Goal: Check status: Check status

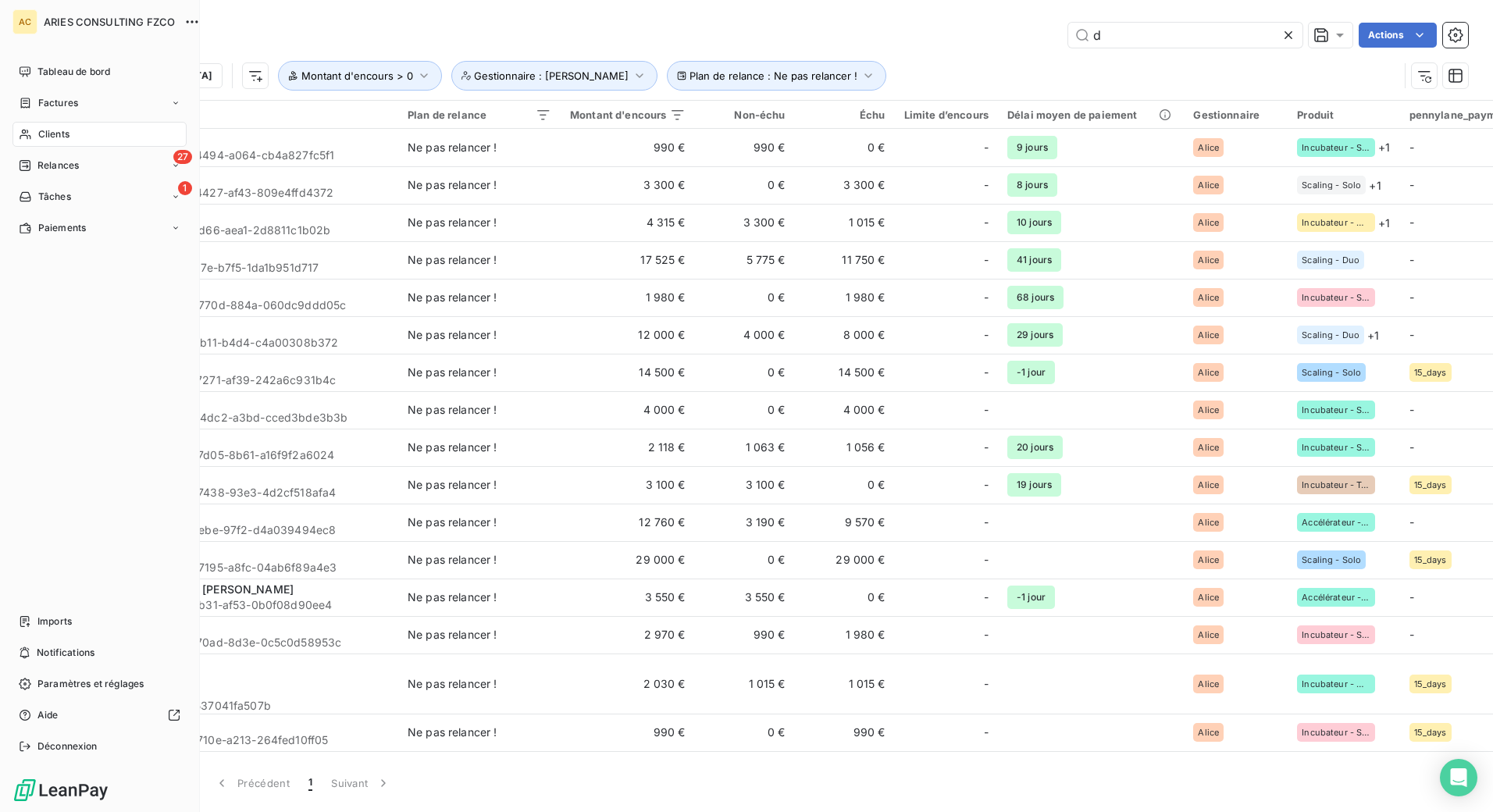
click at [47, 134] on span "Clients" at bounding box center [54, 134] width 31 height 14
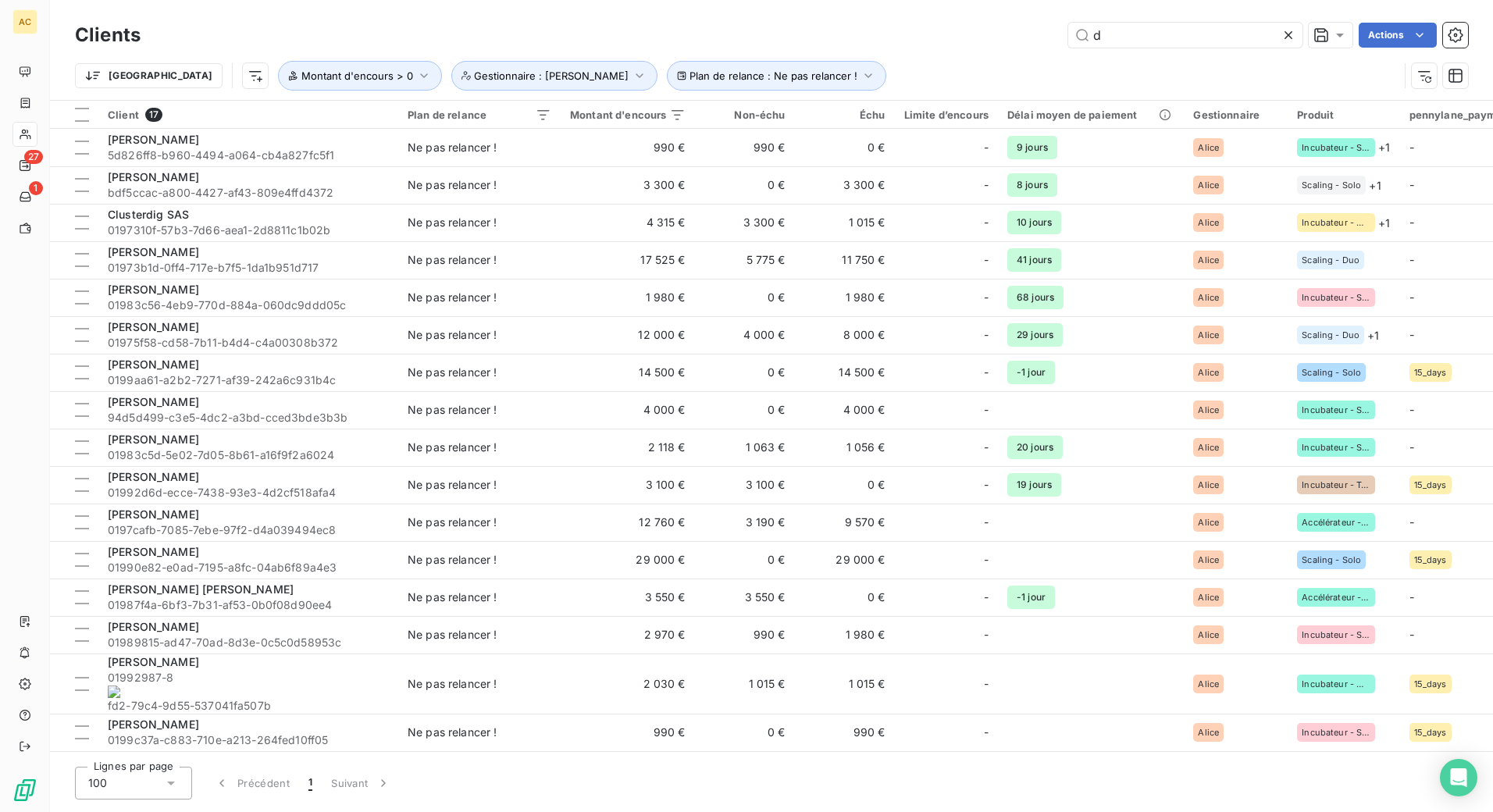
click at [1172, 47] on div "Clients d Actions" at bounding box center [772, 35] width 1394 height 33
drag, startPoint x: 1086, startPoint y: 35, endPoint x: 1067, endPoint y: 34, distance: 19.0
click at [1068, 34] on input "d" at bounding box center [1185, 36] width 234 height 25
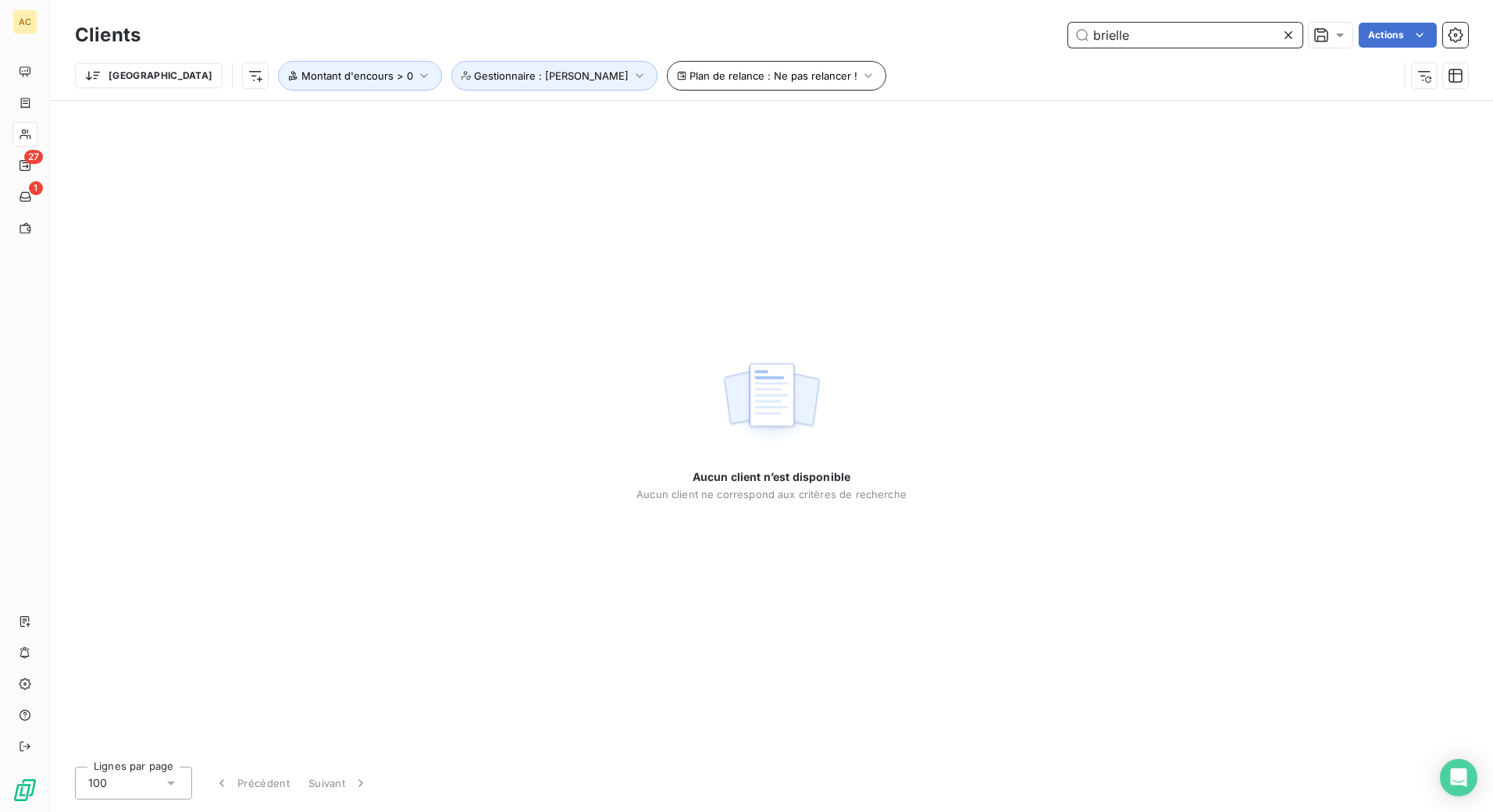
type input "brielle"
click at [865, 74] on icon "button" at bounding box center [869, 75] width 8 height 5
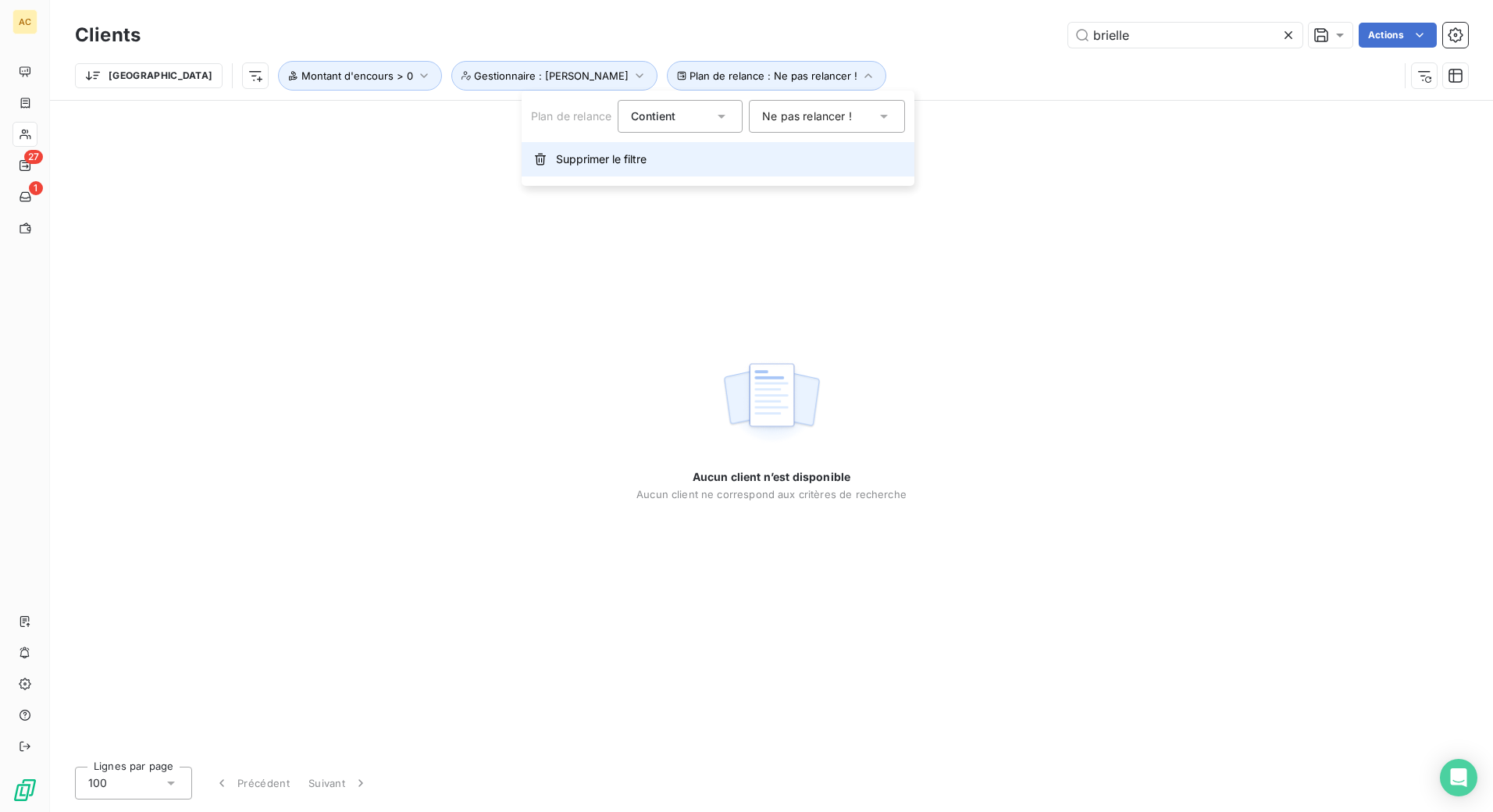
click at [617, 159] on span "Supprimer le filtre" at bounding box center [601, 159] width 91 height 15
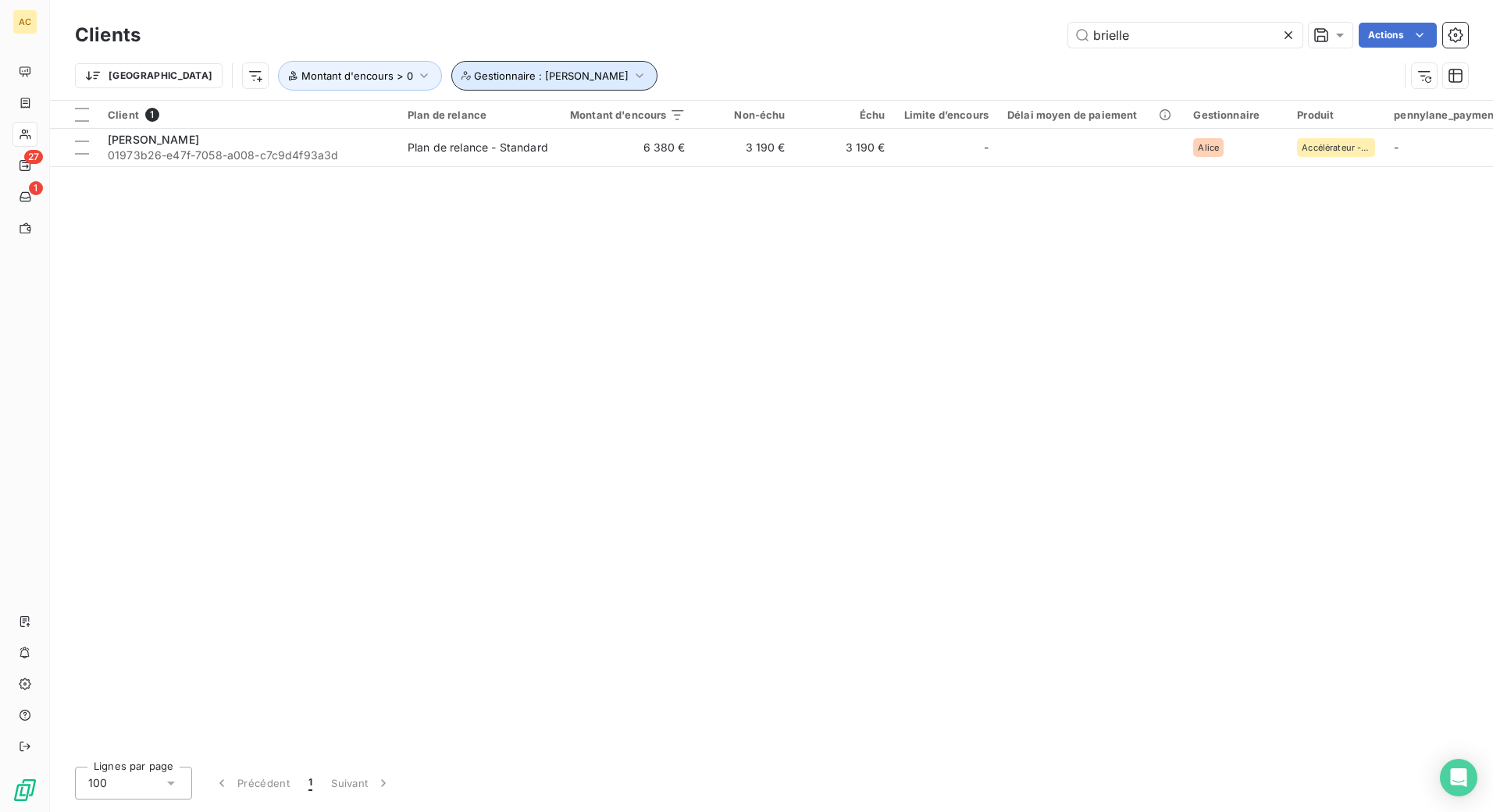
click at [483, 85] on button "Gestionnaire : [PERSON_NAME]" at bounding box center [555, 75] width 206 height 30
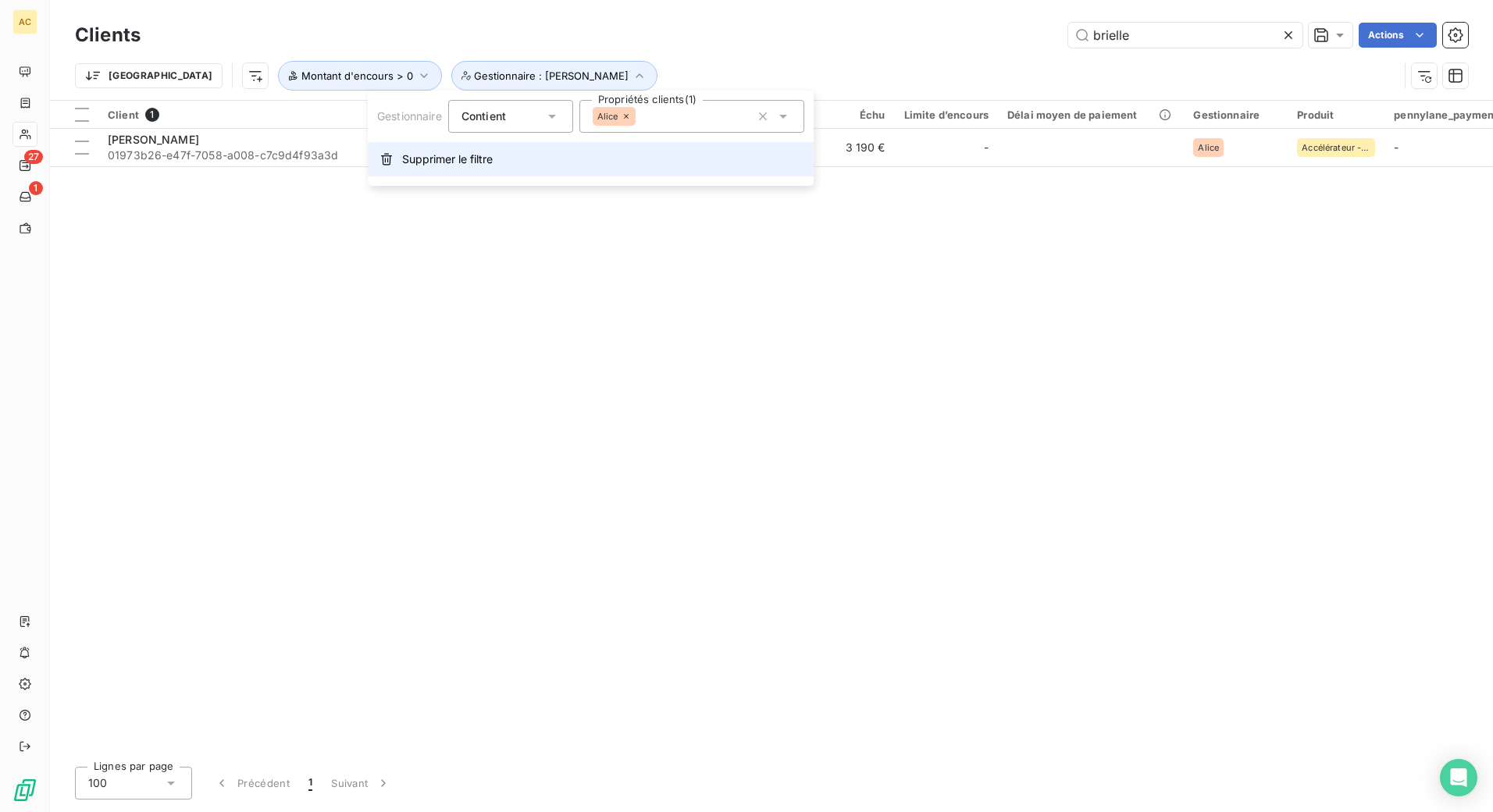
click at [465, 155] on span "Supprimer le filtre" at bounding box center [448, 159] width 91 height 15
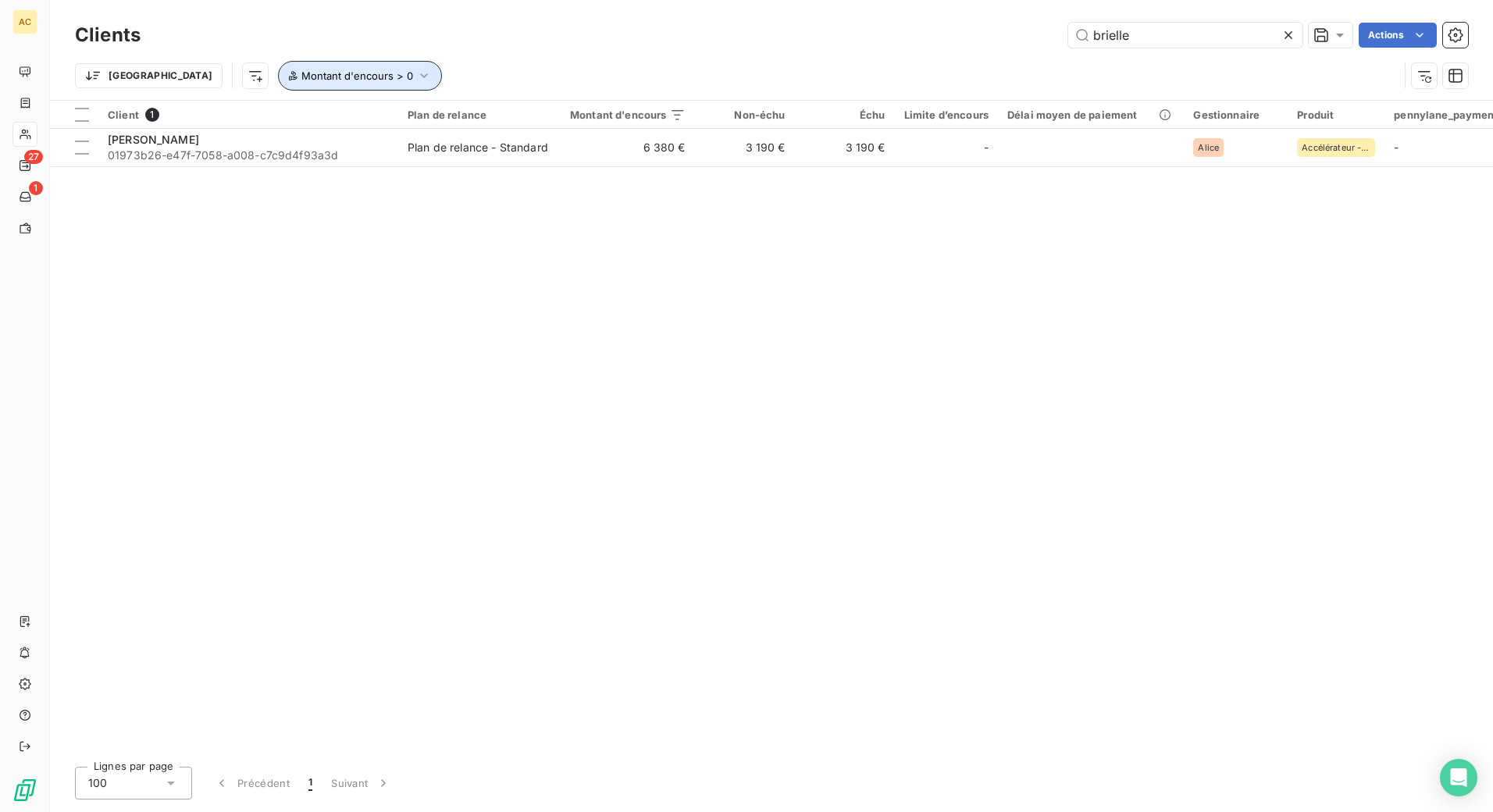
click at [323, 74] on span "Montant d'encours > 0" at bounding box center [357, 75] width 112 height 13
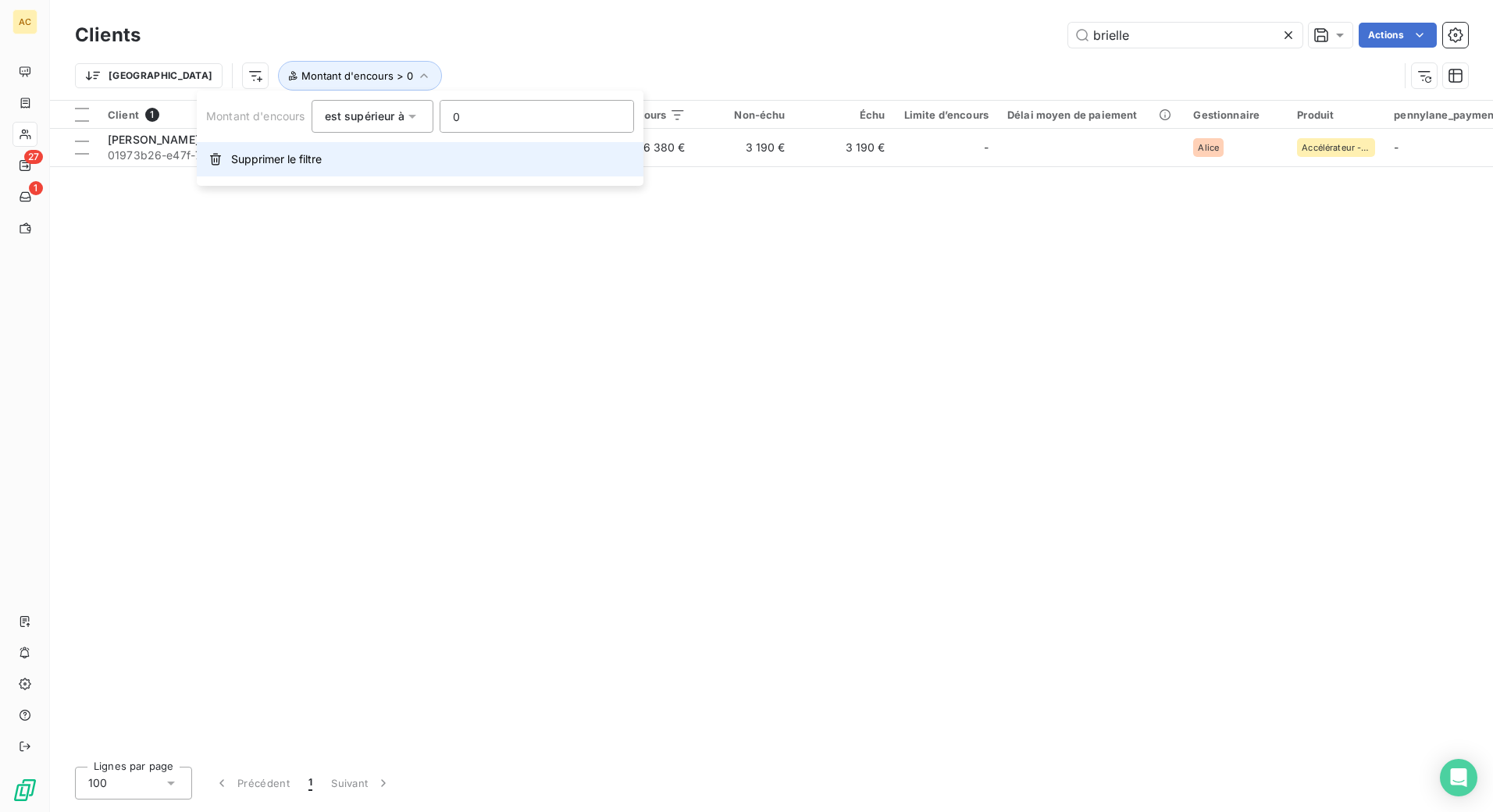
click at [275, 155] on span "Supprimer le filtre" at bounding box center [276, 159] width 91 height 15
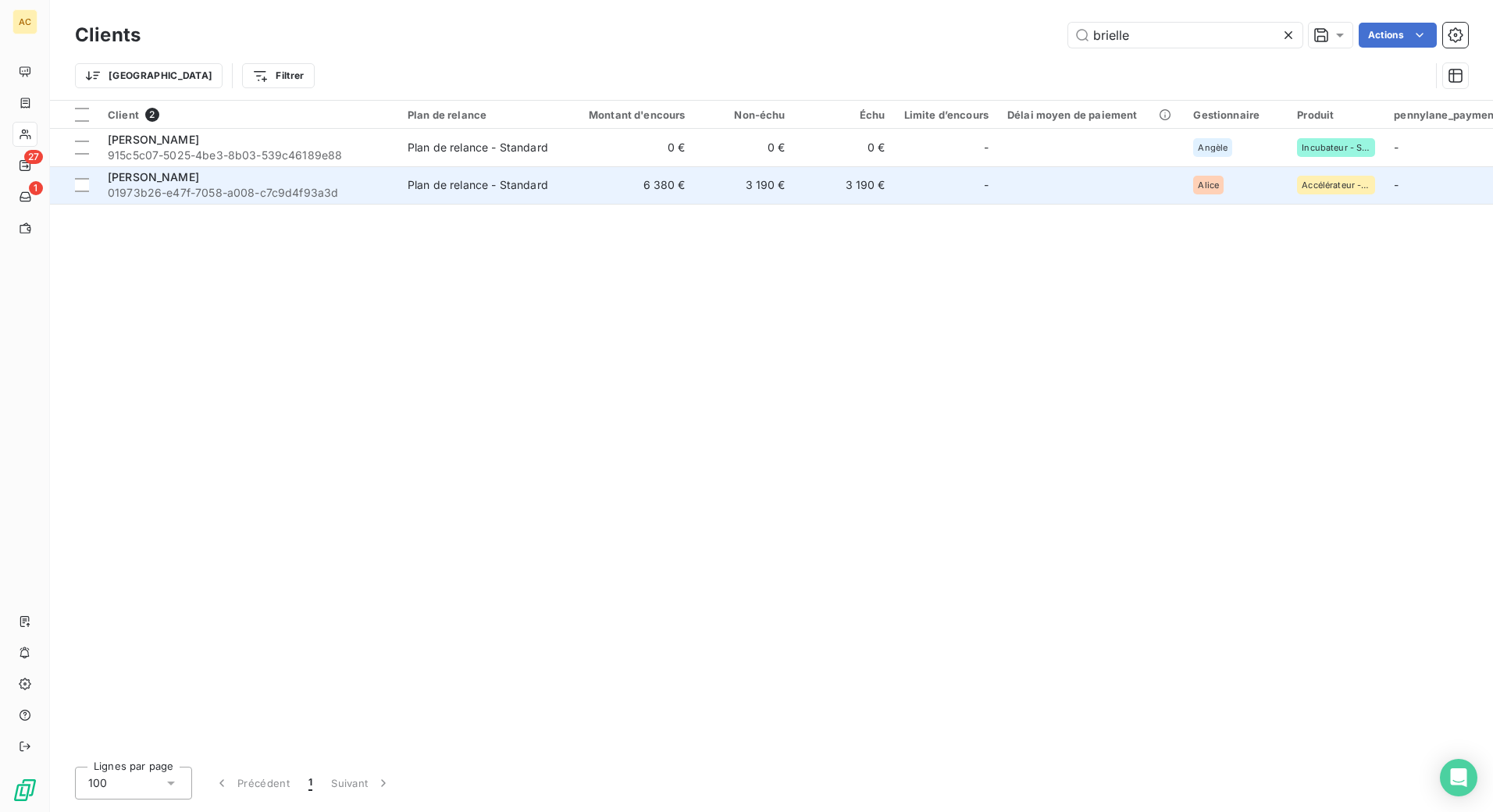
click at [192, 188] on span "01973b26-e47f-7058-a008-c7c9d4f93a3d" at bounding box center [249, 193] width 281 height 15
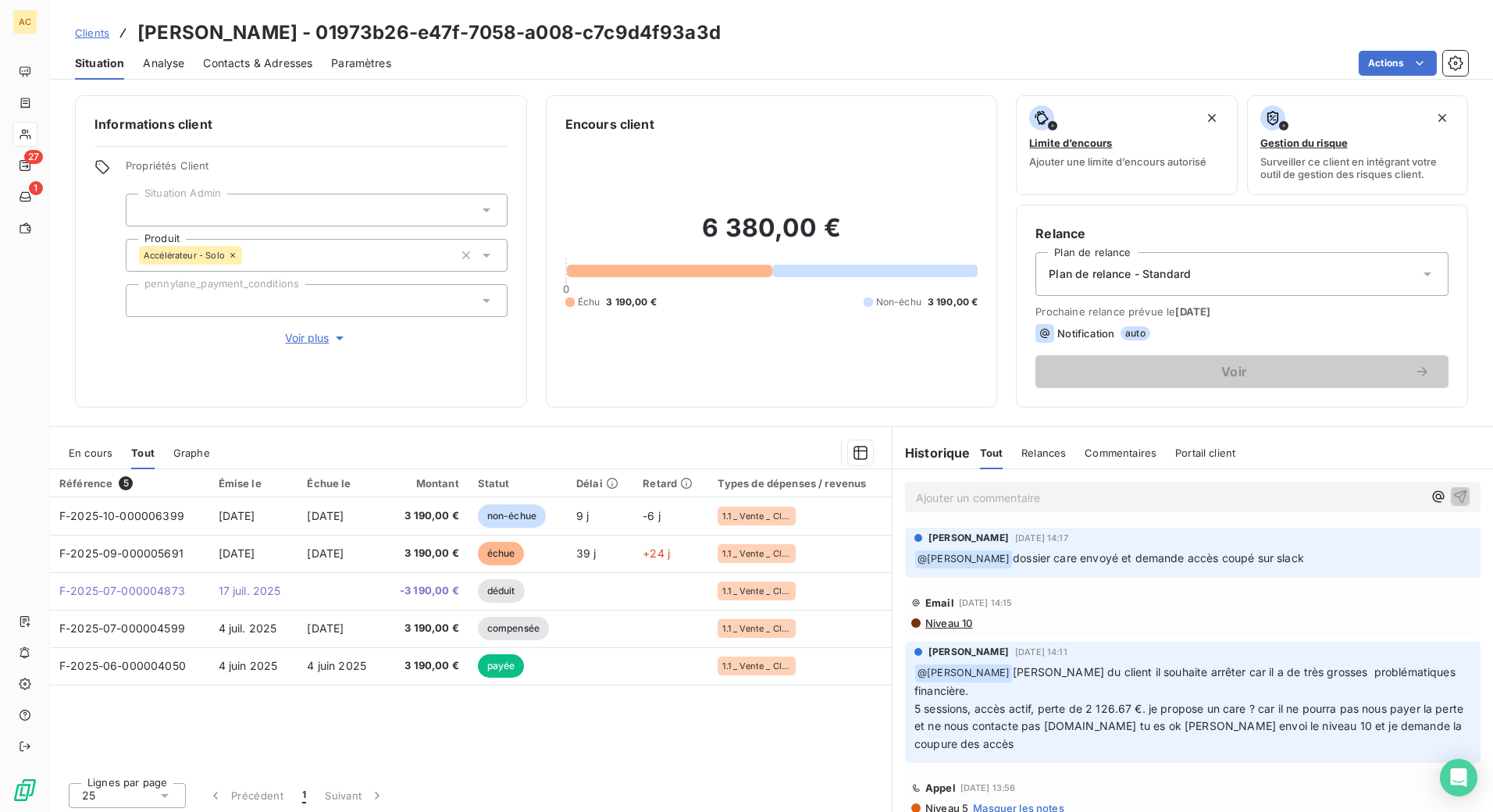
click at [300, 342] on span "Voir plus" at bounding box center [316, 338] width 63 height 15
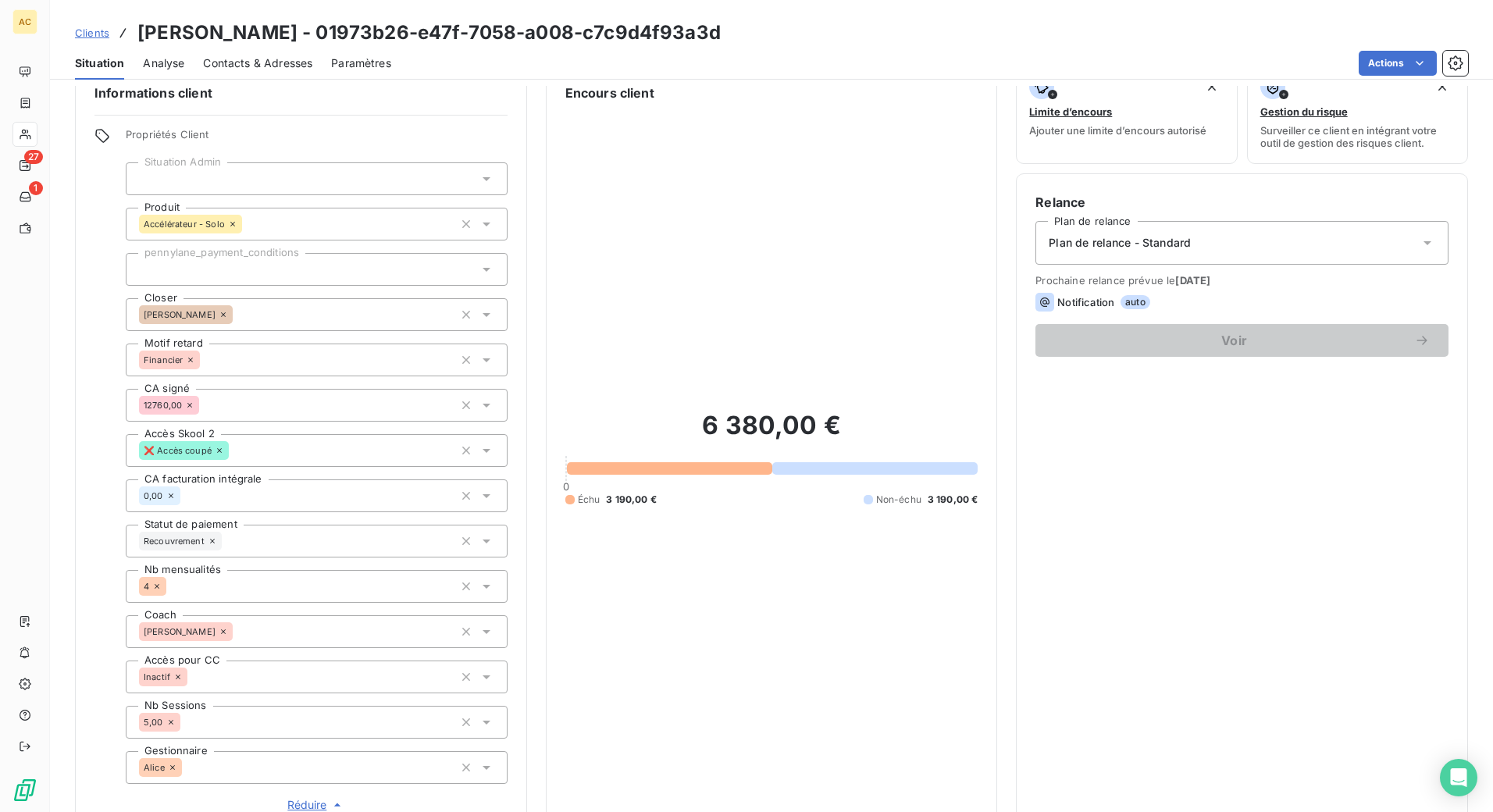
scroll to position [46, 0]
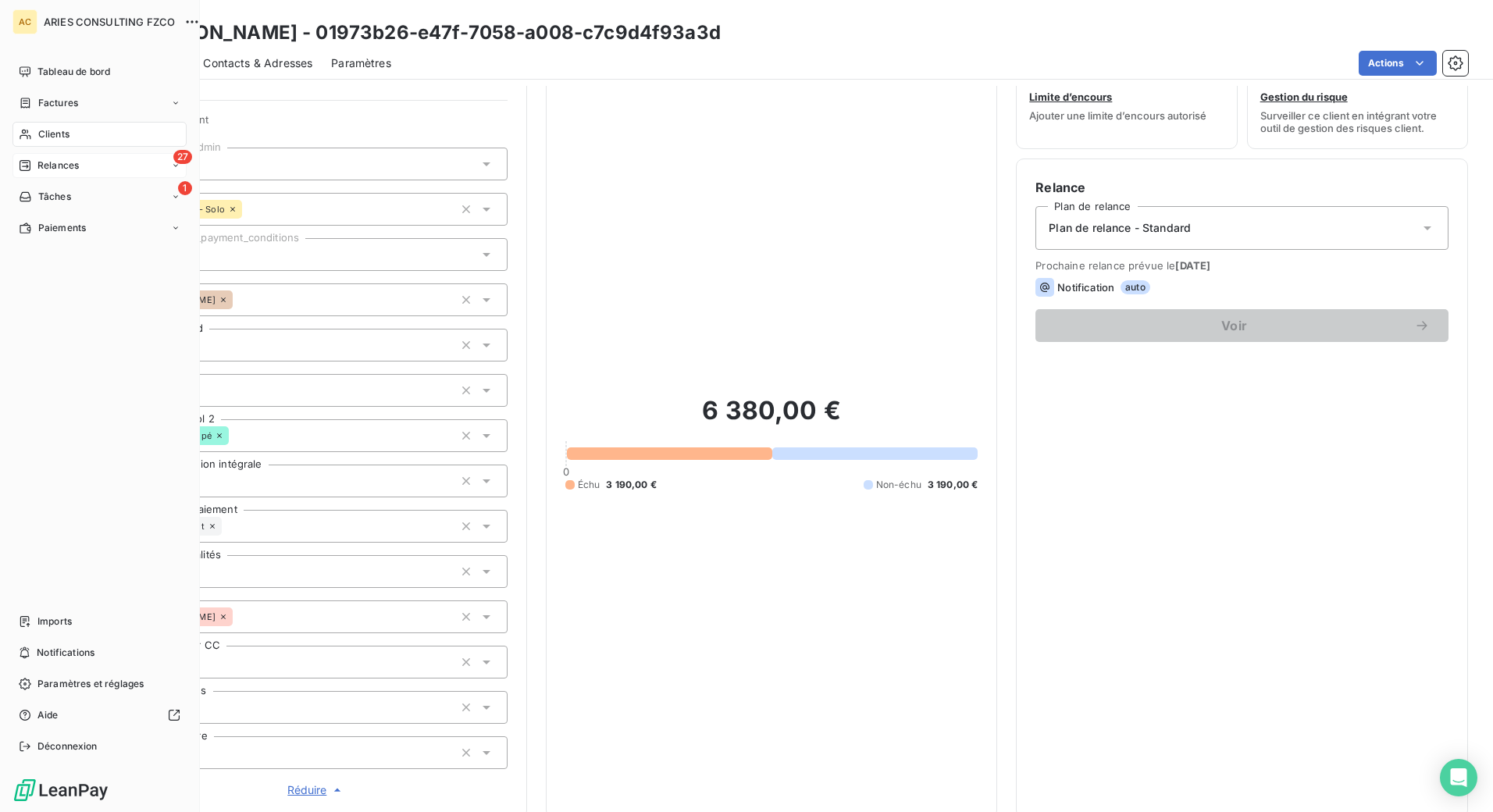
click at [39, 165] on span "Relances" at bounding box center [58, 166] width 41 height 14
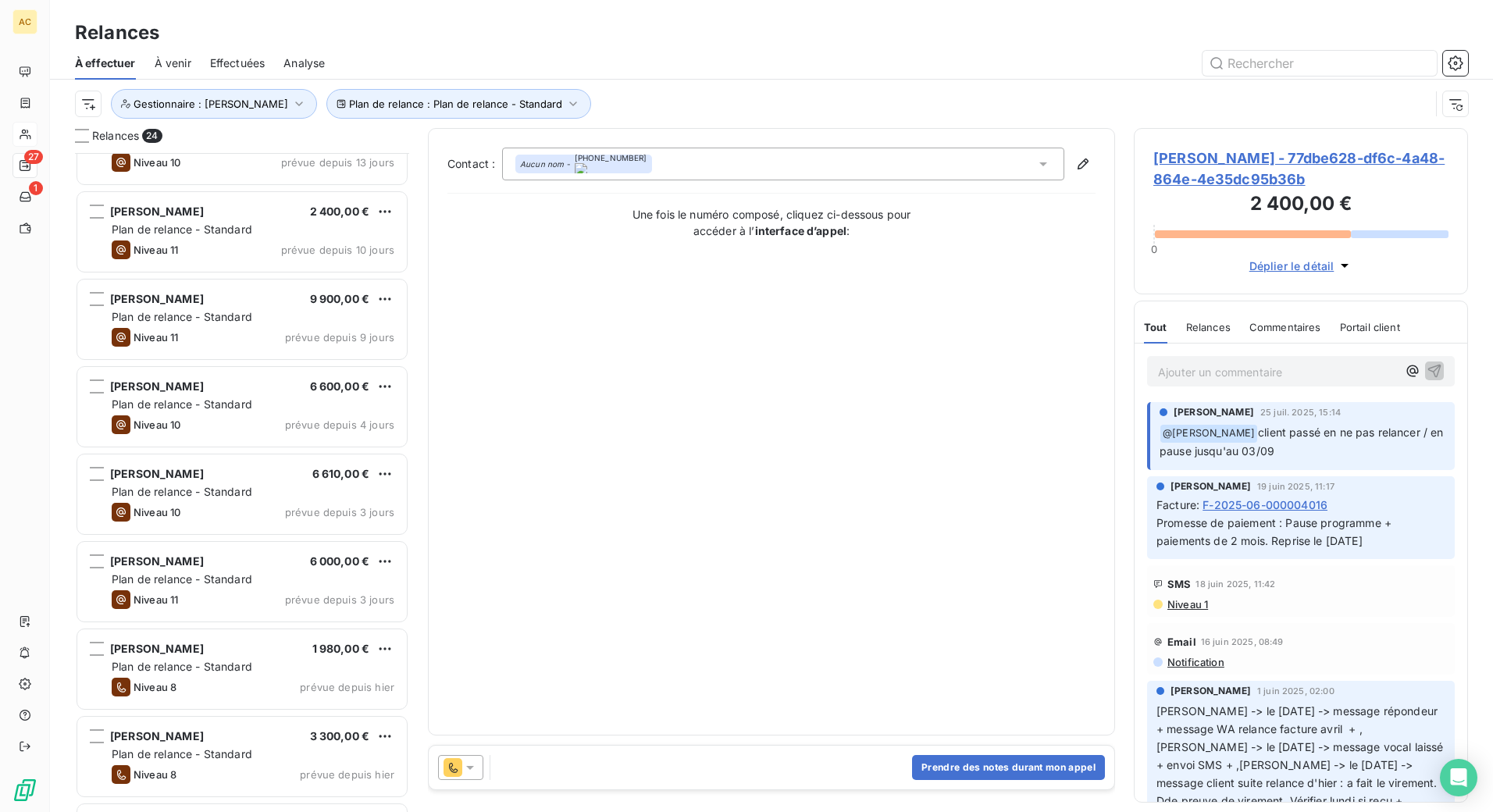
scroll to position [1441, 0]
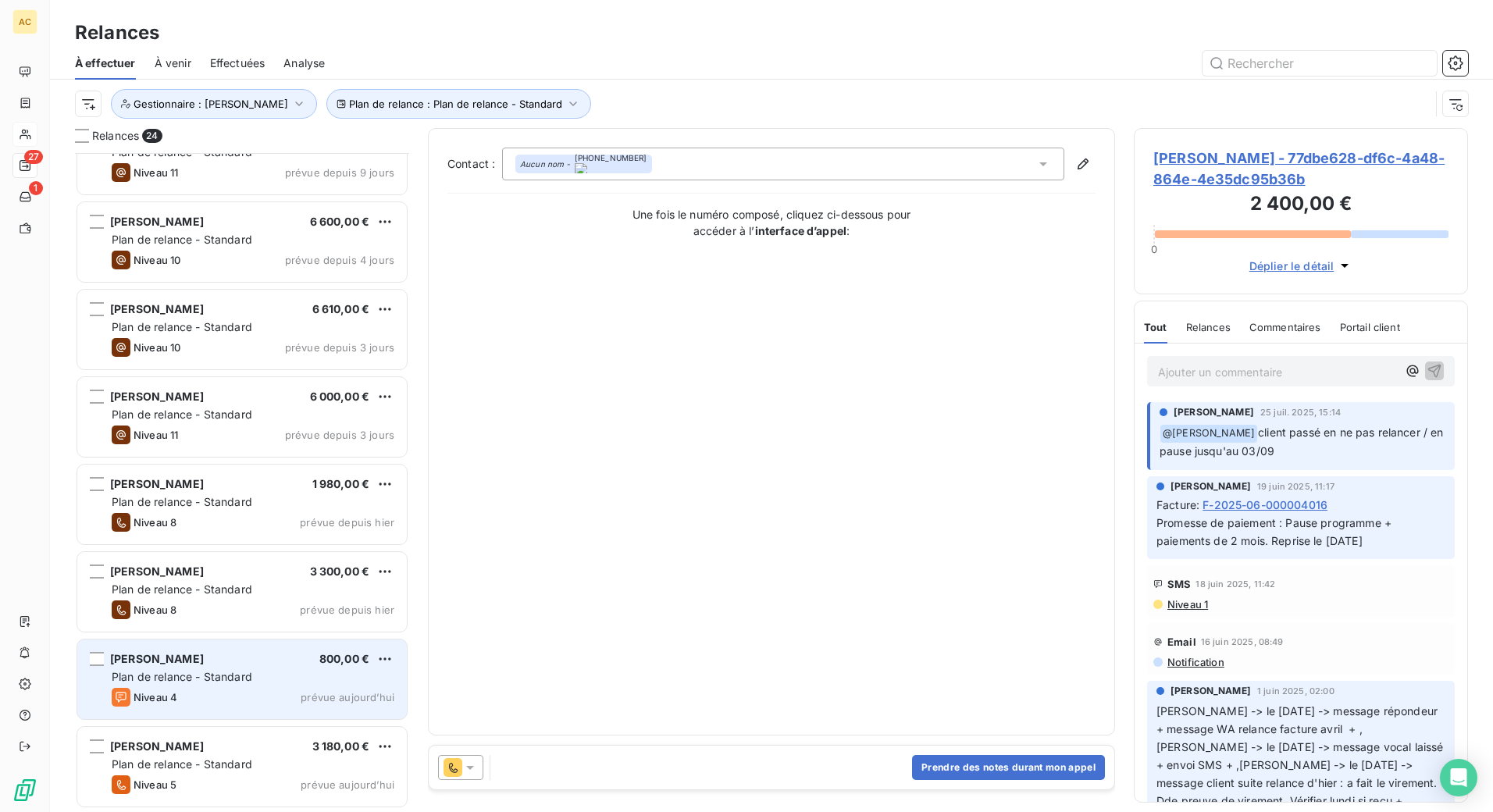
click at [311, 692] on span "prévue aujourd’hui" at bounding box center [347, 697] width 93 height 13
